Goal: Task Accomplishment & Management: Use online tool/utility

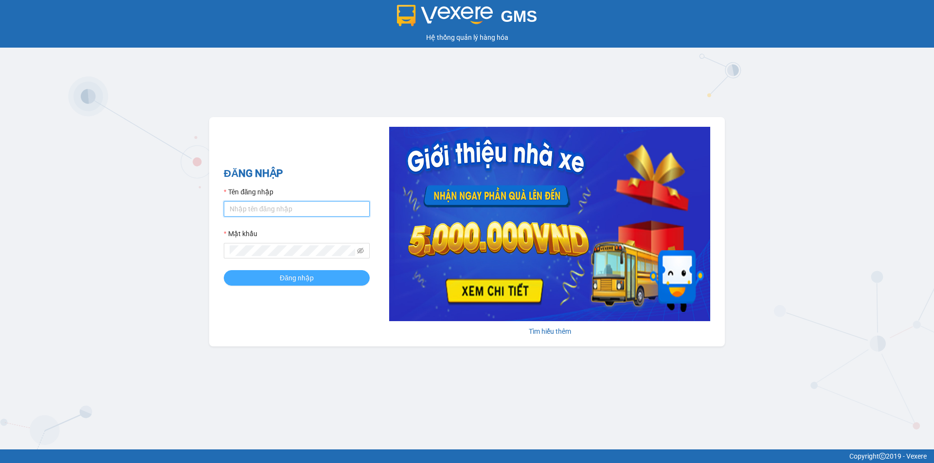
type input "phuc.dinhnhan"
click at [276, 282] on button "Đăng nhập" at bounding box center [297, 278] width 146 height 16
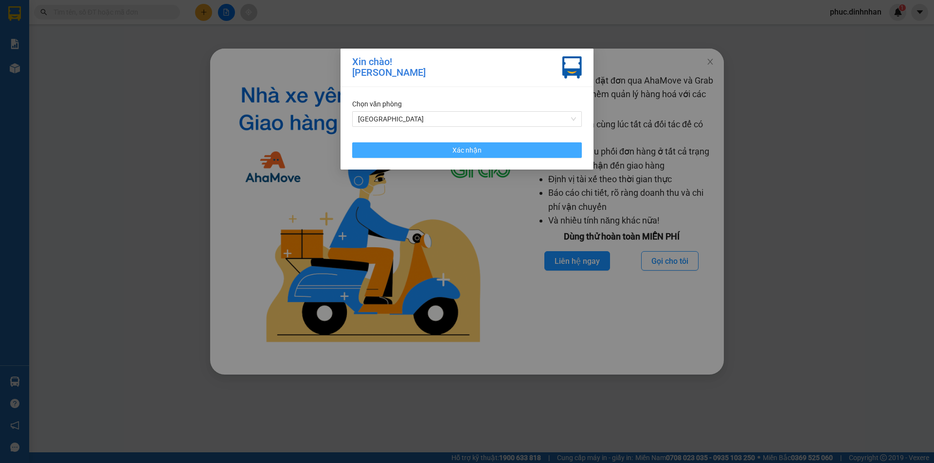
click at [516, 147] on button "Xác nhận" at bounding box center [466, 150] width 229 height 16
